Goal: Entertainment & Leisure: Consume media (video, audio)

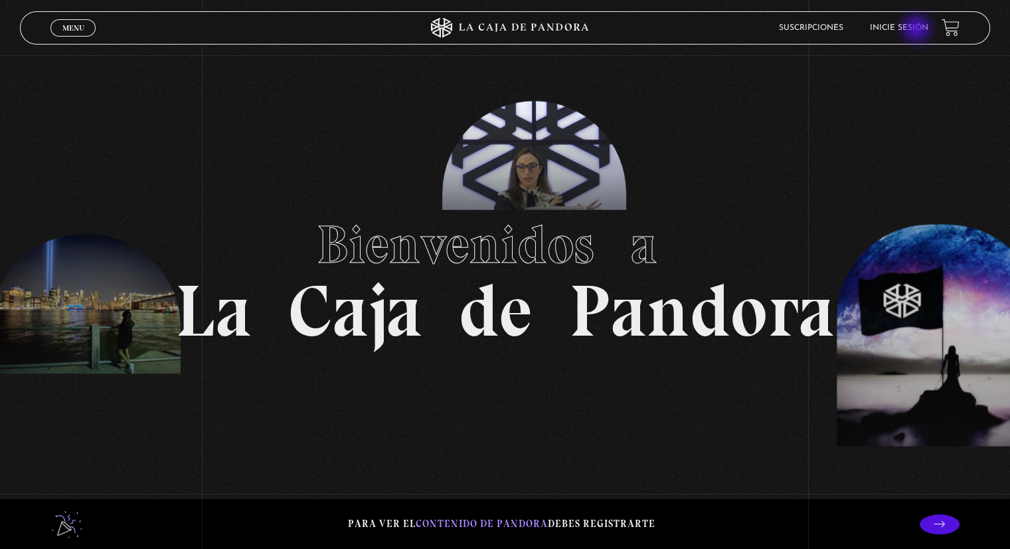
click at [917, 30] on link "Inicie sesión" at bounding box center [899, 28] width 58 height 8
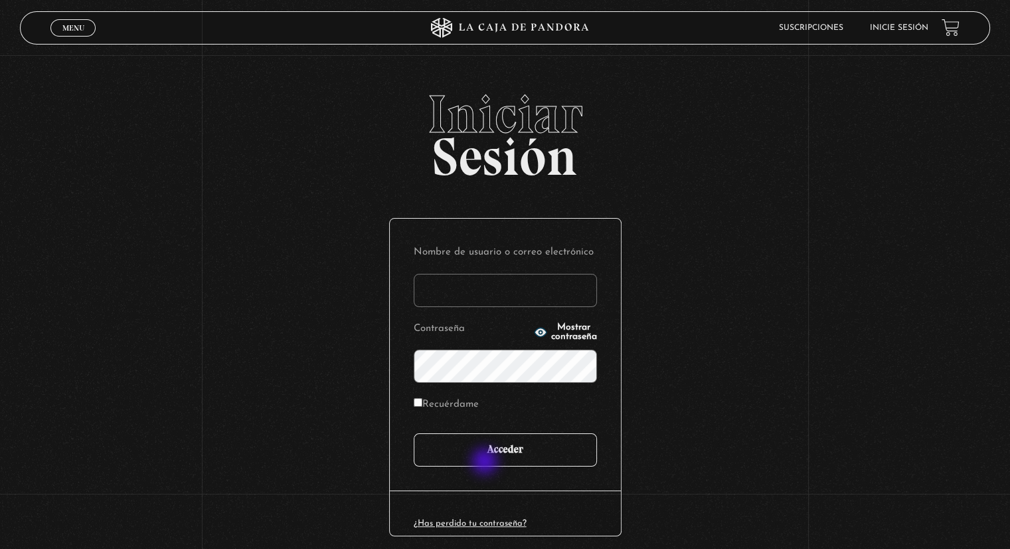
type input "karuizu8@gmail.com"
click at [487, 457] on input "Acceder" at bounding box center [505, 449] width 183 height 33
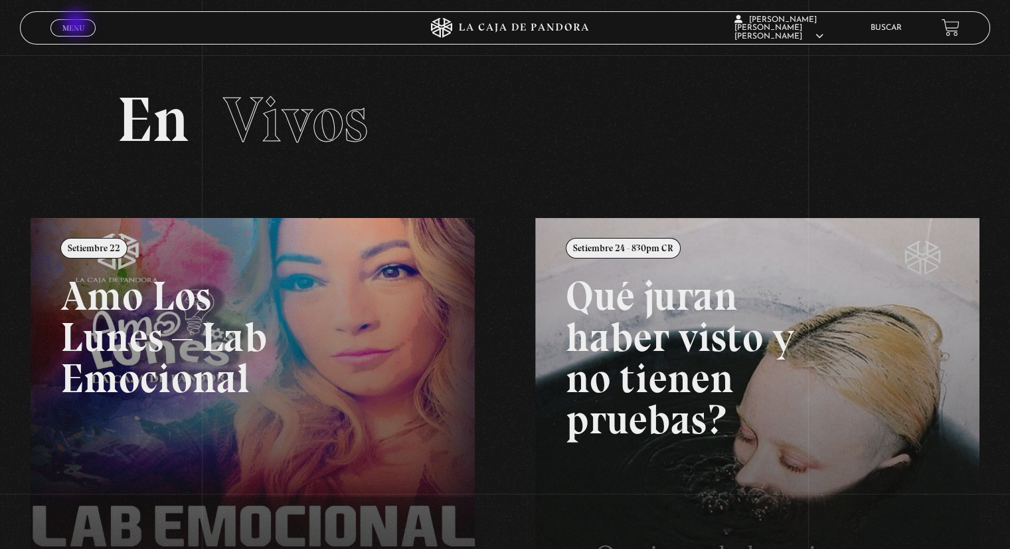
click at [77, 25] on span "Menu" at bounding box center [73, 28] width 22 height 8
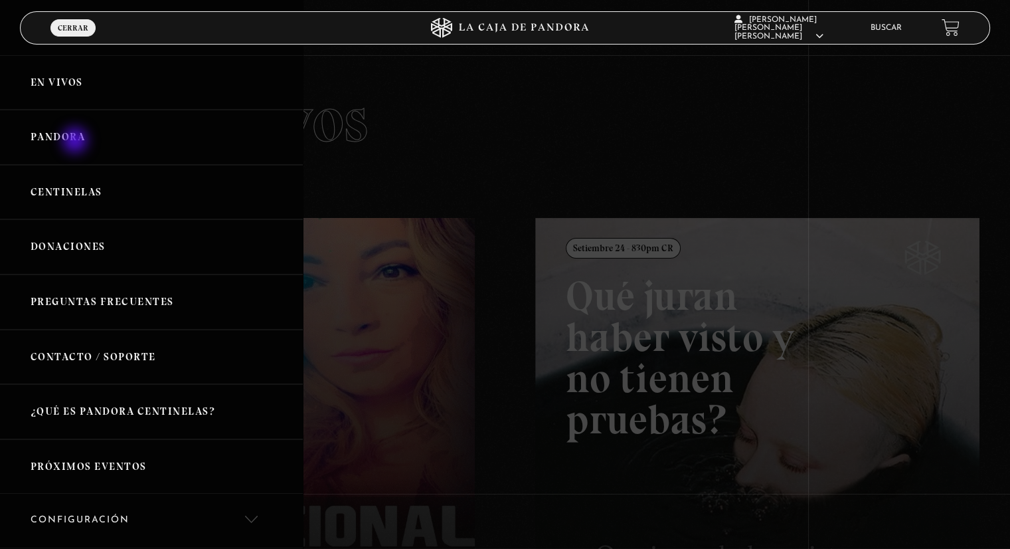
click at [76, 142] on link "Pandora" at bounding box center [151, 137] width 303 height 55
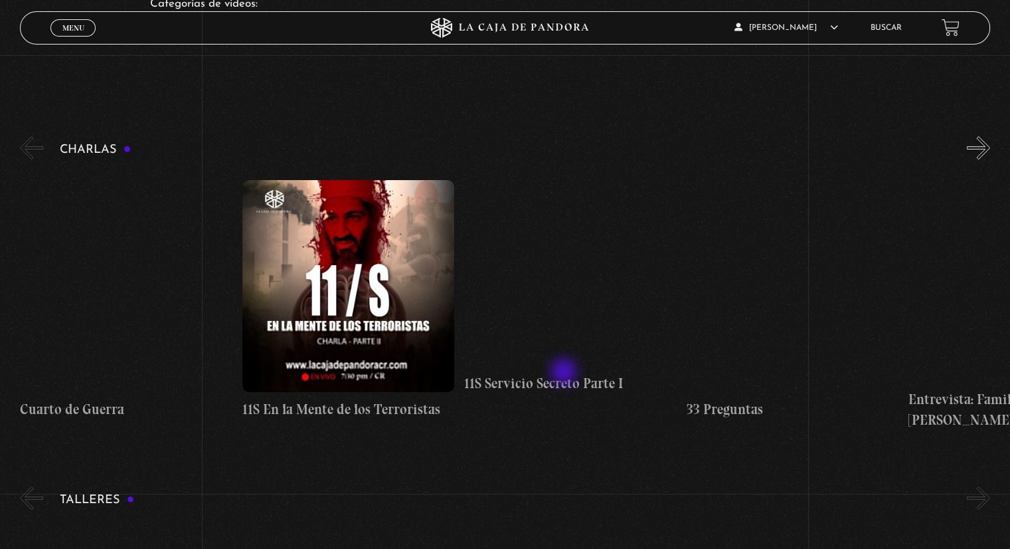
scroll to position [199, 0]
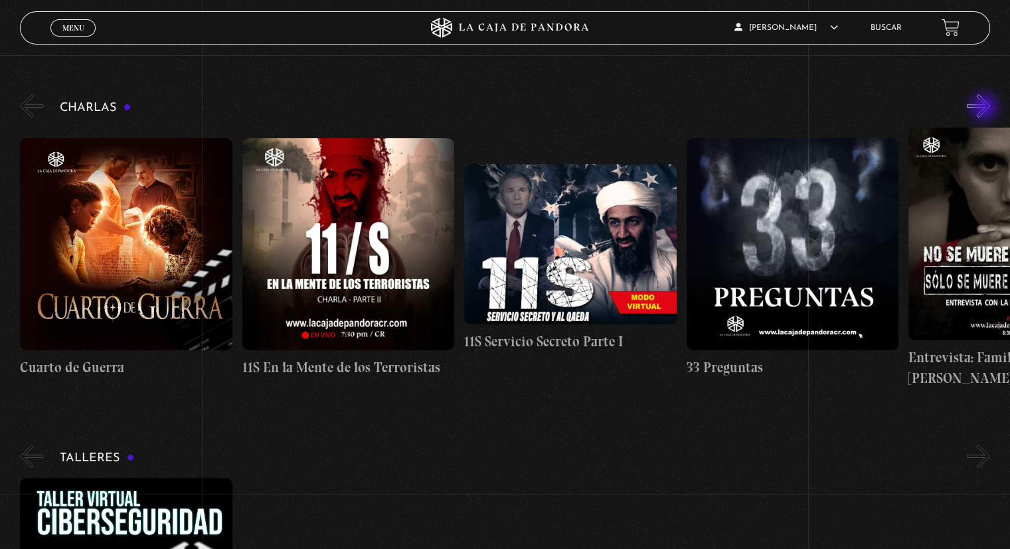
click at [986, 108] on button "»" at bounding box center [978, 105] width 23 height 23
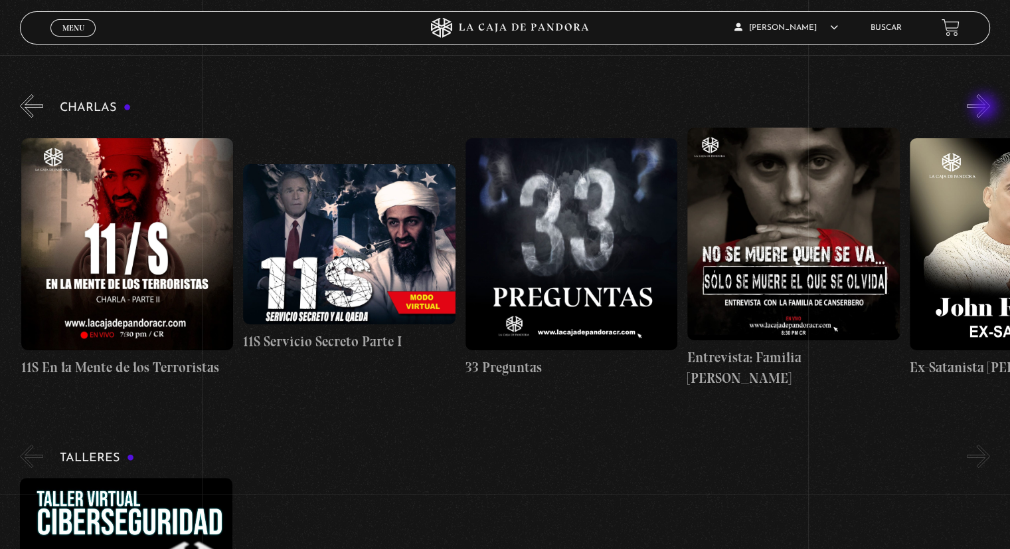
click at [986, 108] on button "»" at bounding box center [978, 105] width 23 height 23
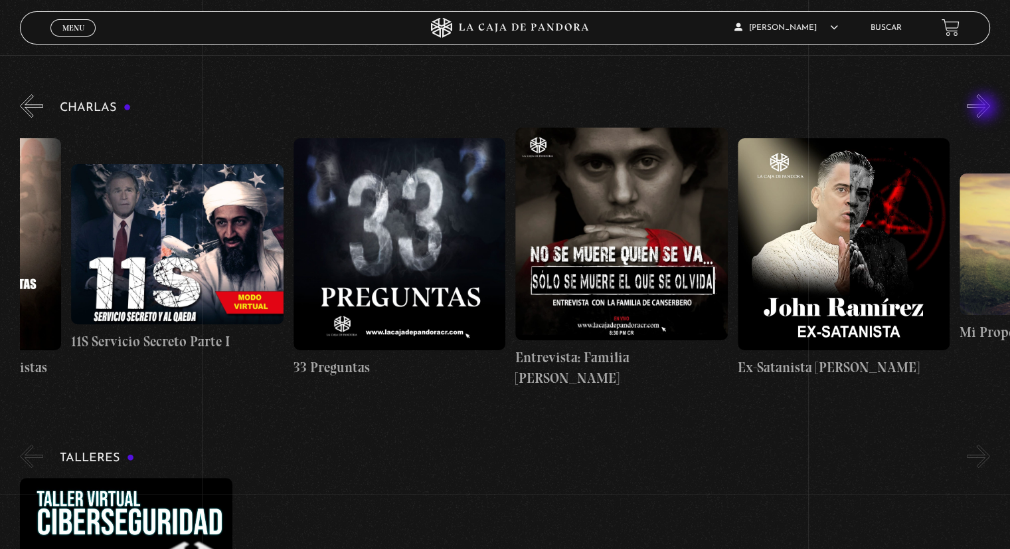
click at [986, 108] on button "»" at bounding box center [978, 105] width 23 height 23
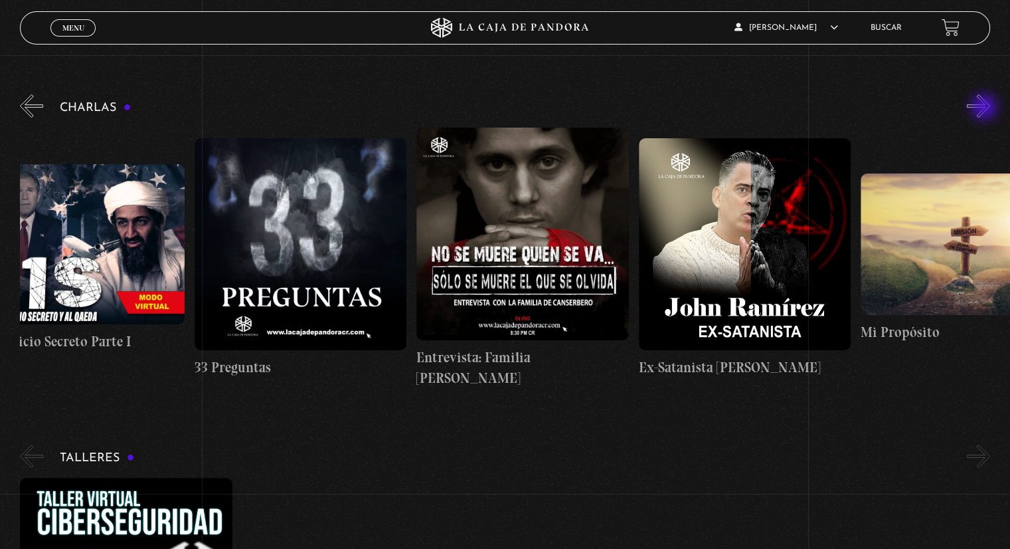
scroll to position [0, 555]
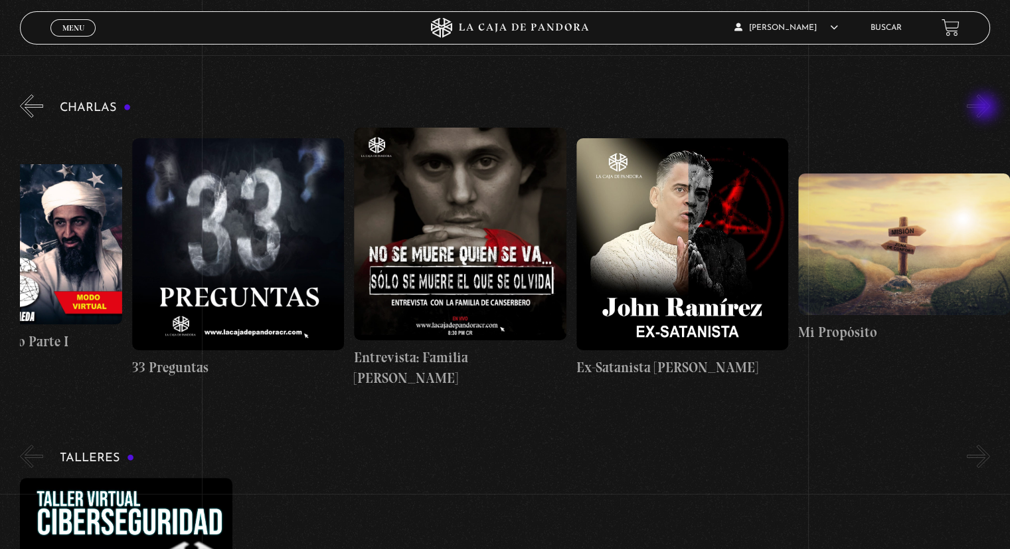
click at [986, 108] on button "»" at bounding box center [978, 105] width 23 height 23
click at [986, 110] on button "»" at bounding box center [978, 105] width 23 height 23
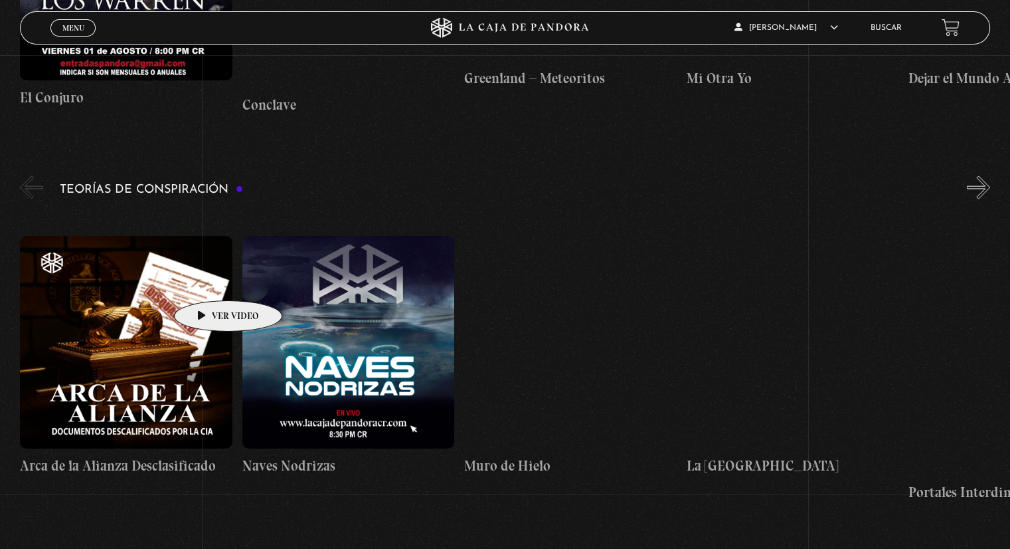
scroll to position [2857, 0]
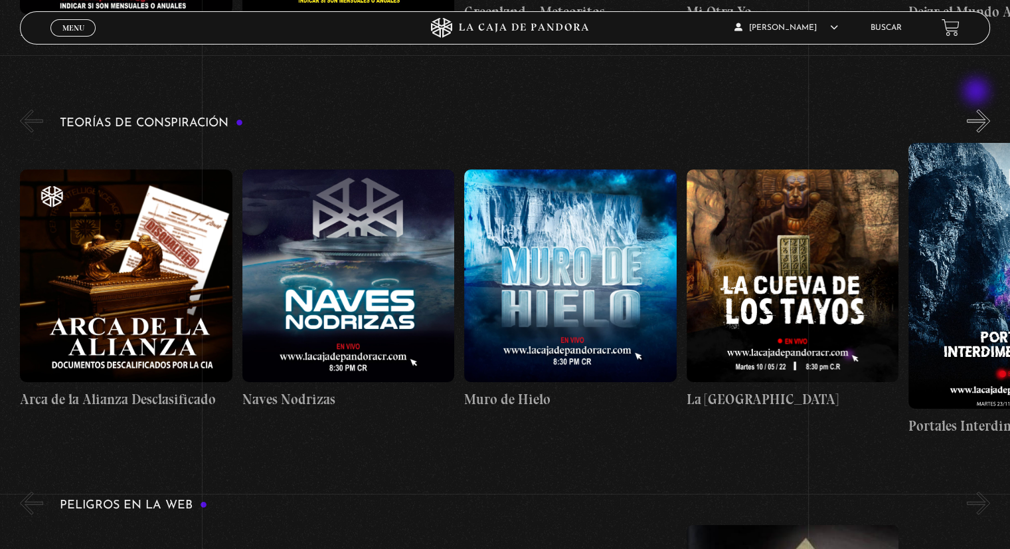
click at [978, 110] on button "»" at bounding box center [978, 121] width 23 height 23
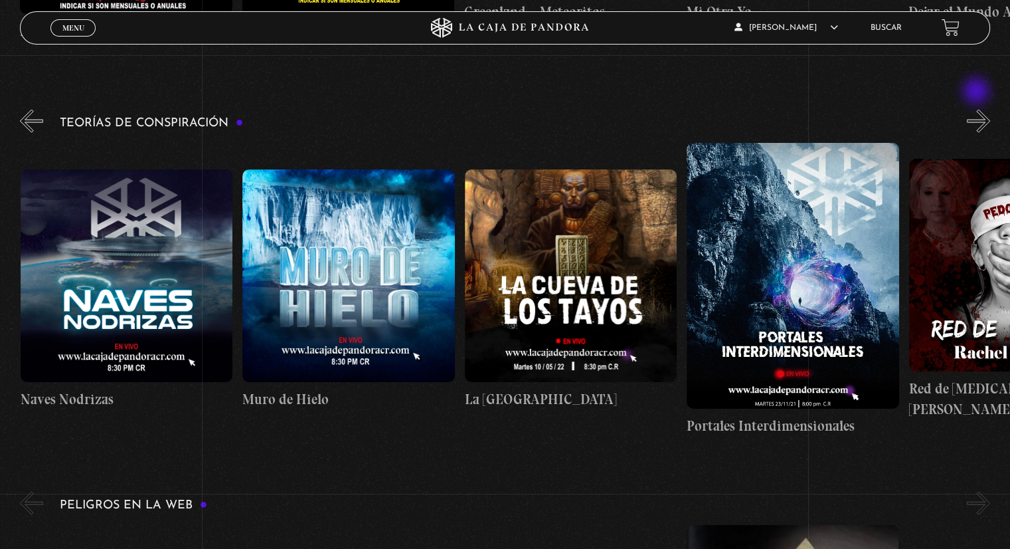
click at [978, 110] on button "»" at bounding box center [978, 121] width 23 height 23
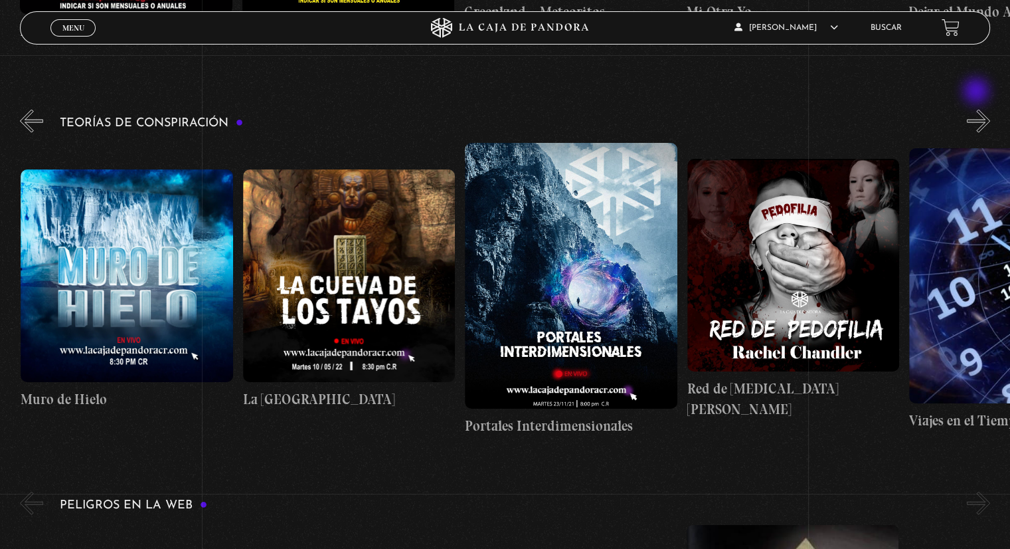
click at [978, 110] on button "»" at bounding box center [978, 121] width 23 height 23
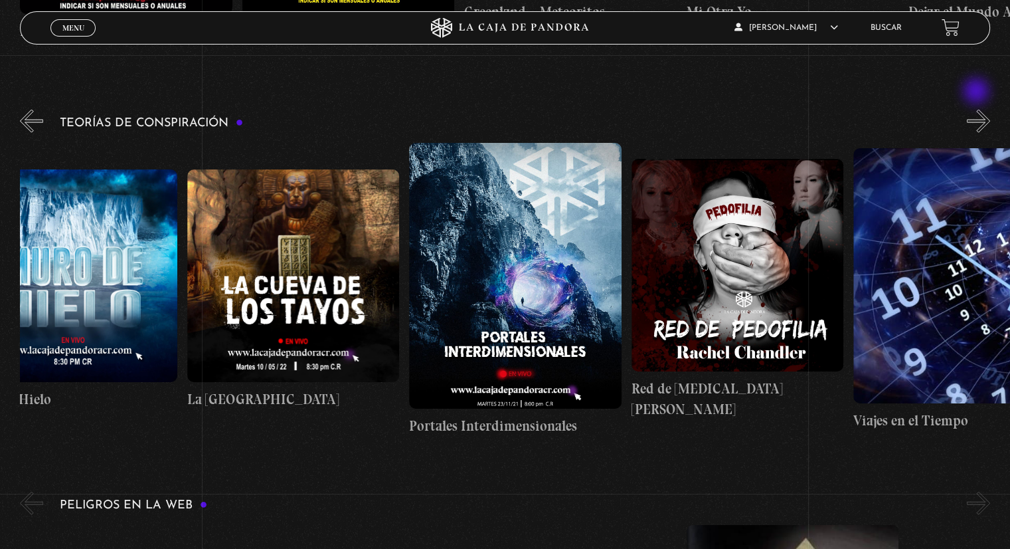
scroll to position [0, 555]
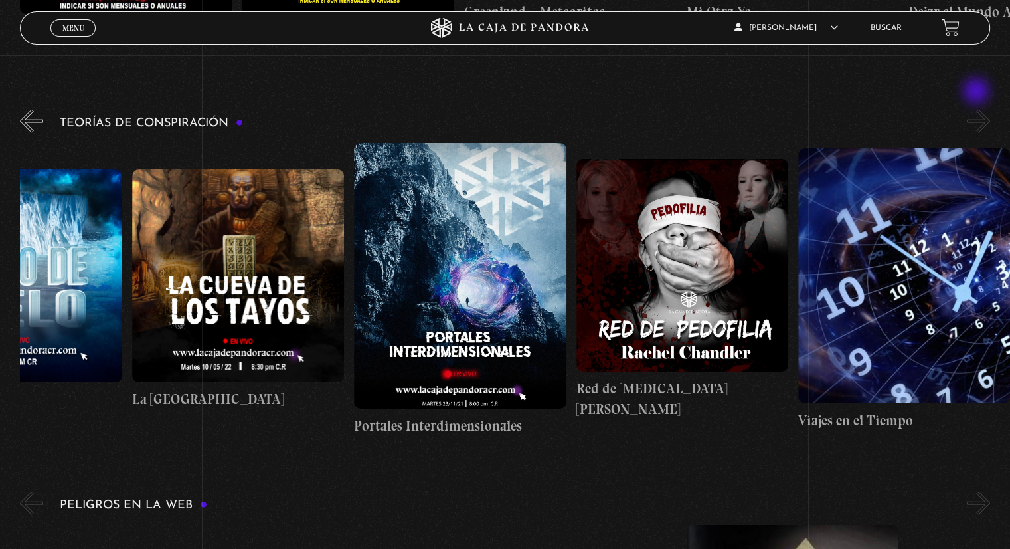
click at [978, 110] on button "»" at bounding box center [978, 121] width 23 height 23
click at [991, 110] on button "»" at bounding box center [978, 121] width 23 height 23
click at [473, 278] on figure at bounding box center [460, 275] width 212 height 265
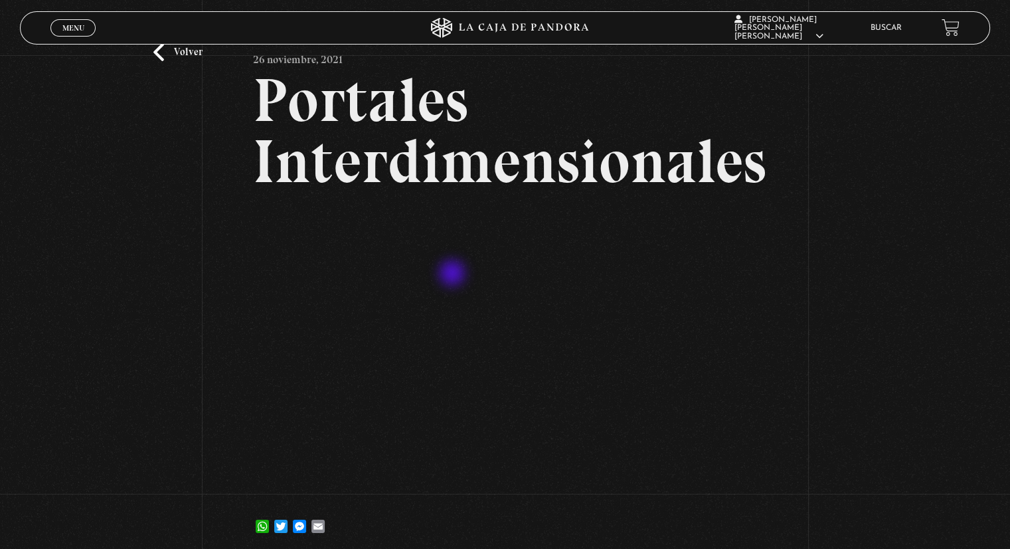
scroll to position [133, 0]
